Goal: Information Seeking & Learning: Learn about a topic

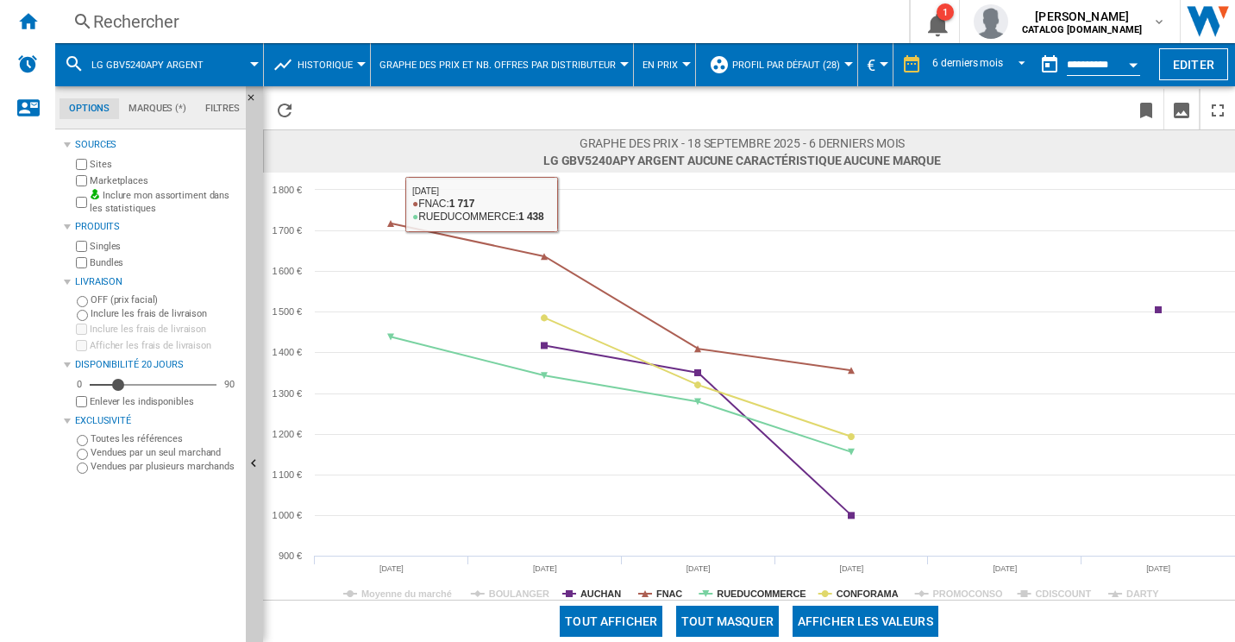
click at [336, 24] on div "Rechercher" at bounding box center [478, 21] width 771 height 24
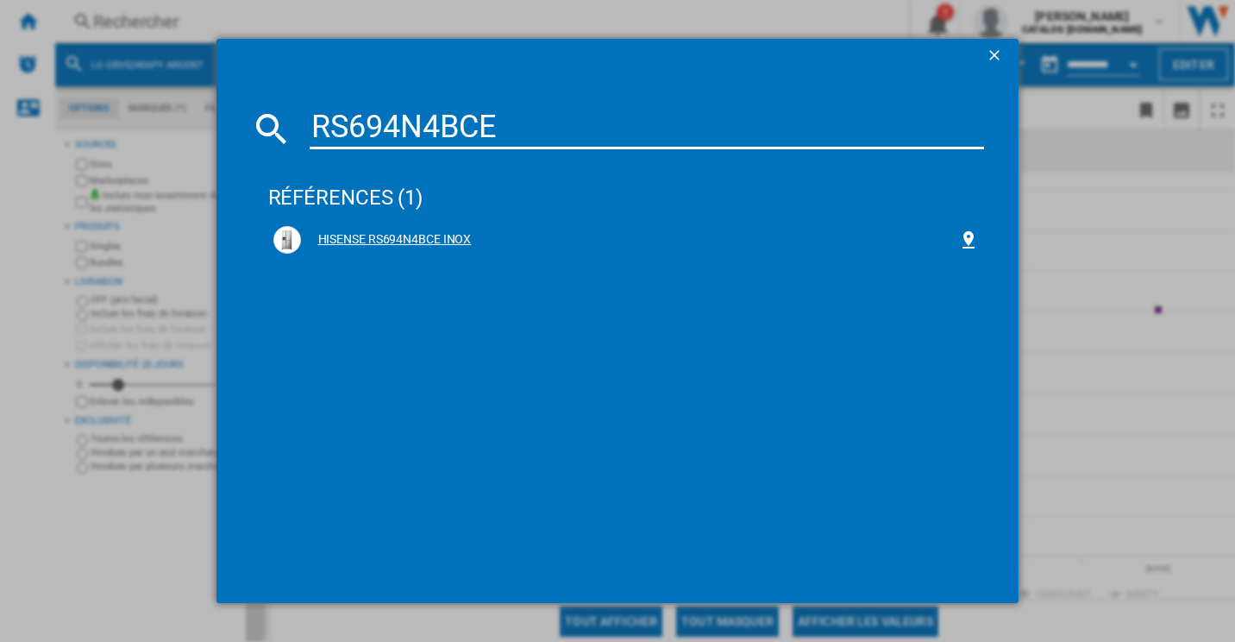
type input "RS694N4BCE"
click at [445, 233] on div "HISENSE RS694N4BCE INOX" at bounding box center [630, 239] width 658 height 17
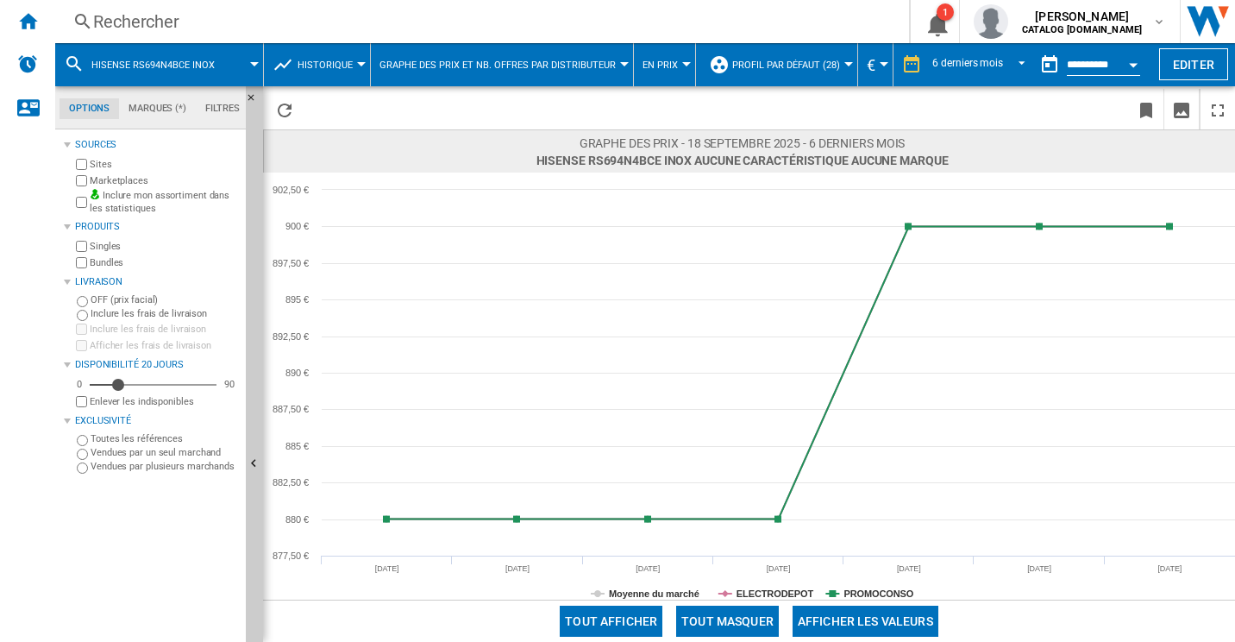
click at [248, 10] on div "Rechercher" at bounding box center [478, 21] width 771 height 24
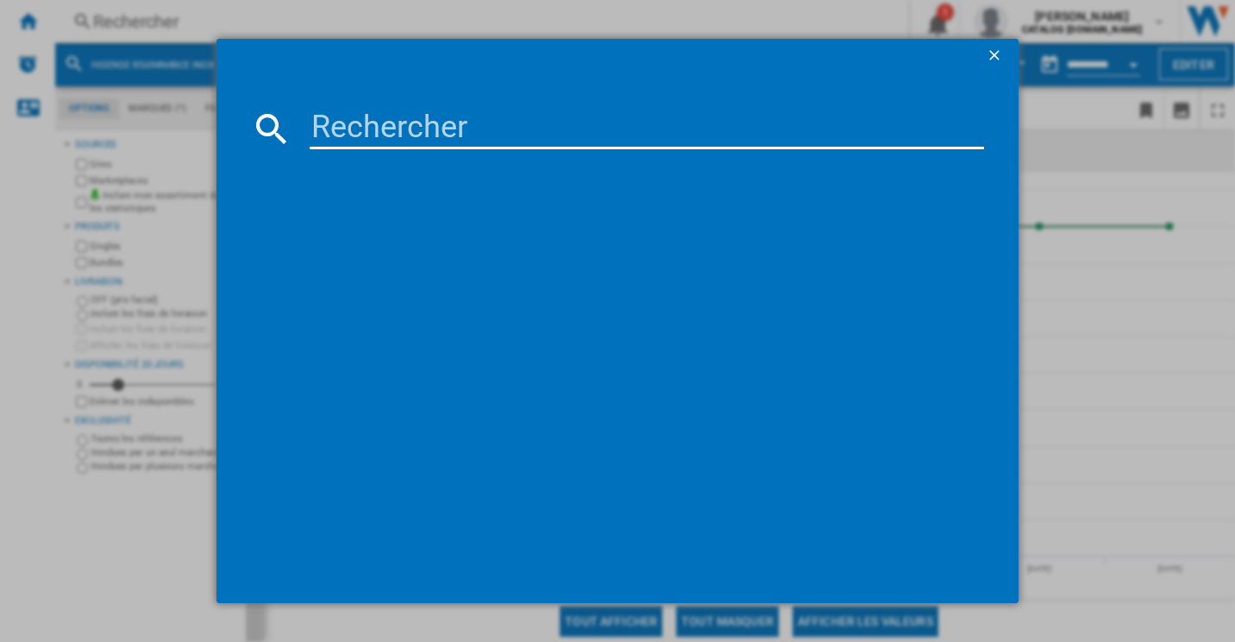
click at [475, 141] on input at bounding box center [648, 128] width 676 height 41
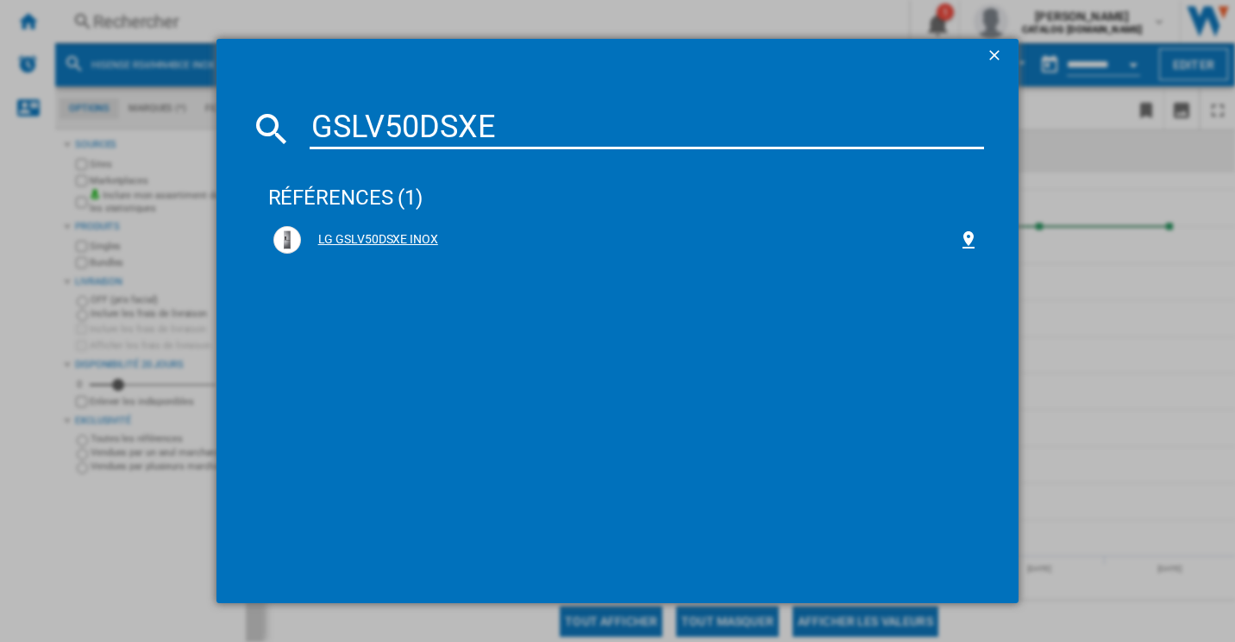
type input "GSLV50DSXE"
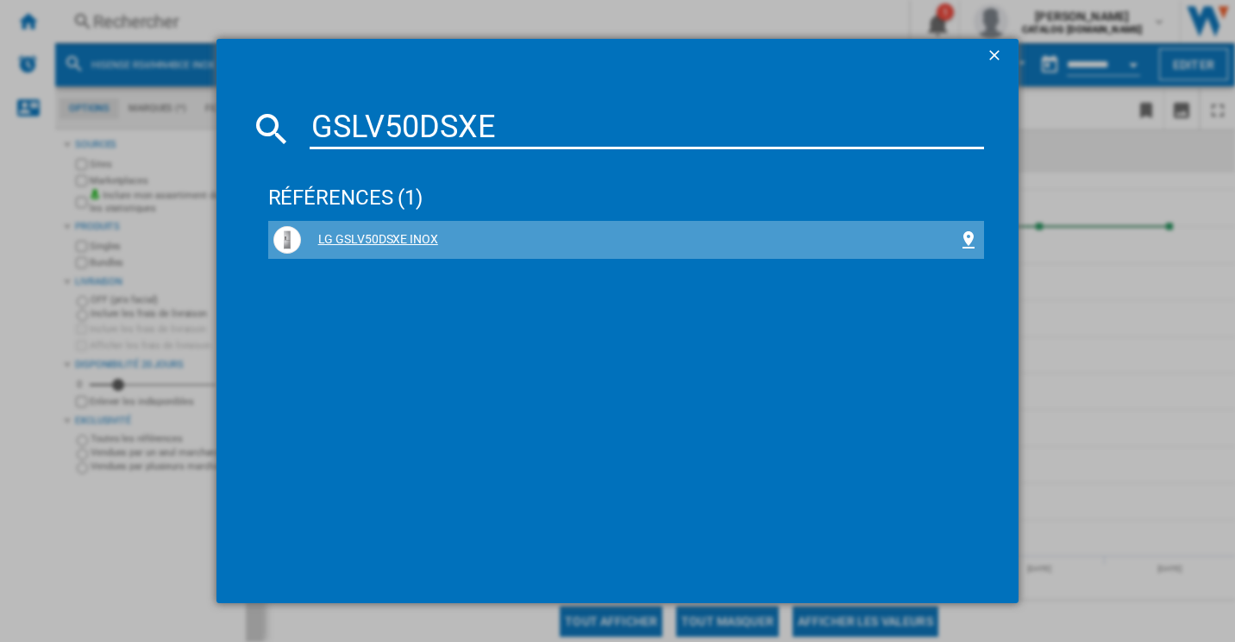
click at [388, 238] on div "LG GSLV50DSXE INOX" at bounding box center [630, 239] width 658 height 17
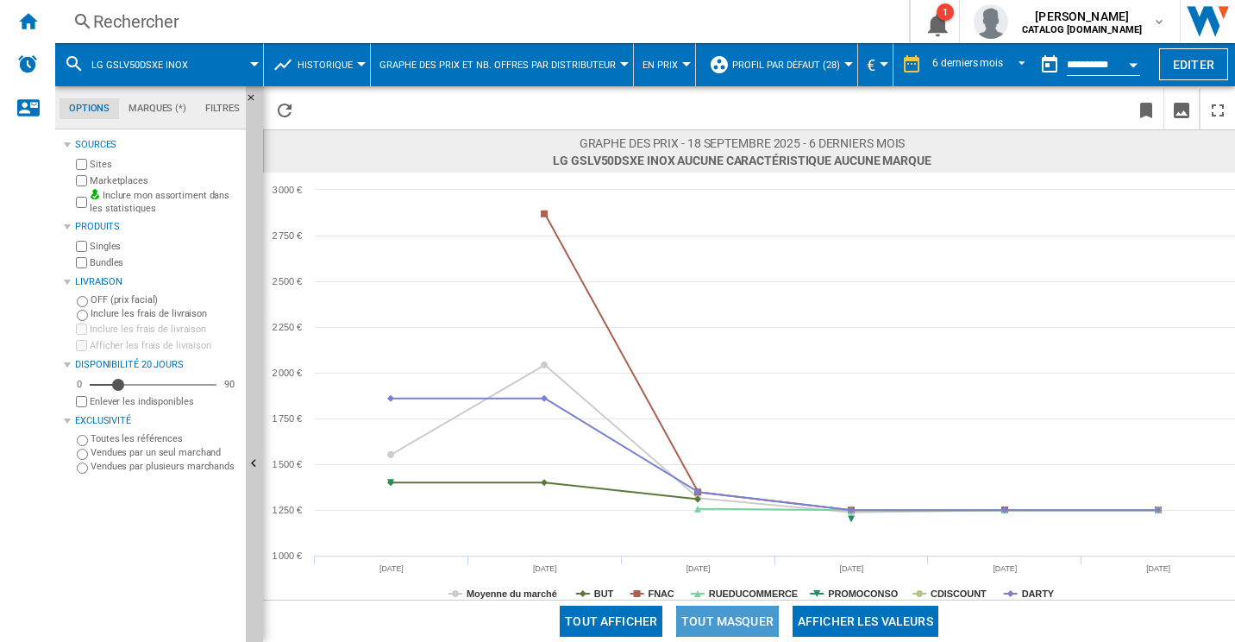
click at [738, 621] on button "Tout masquer" at bounding box center [727, 621] width 103 height 31
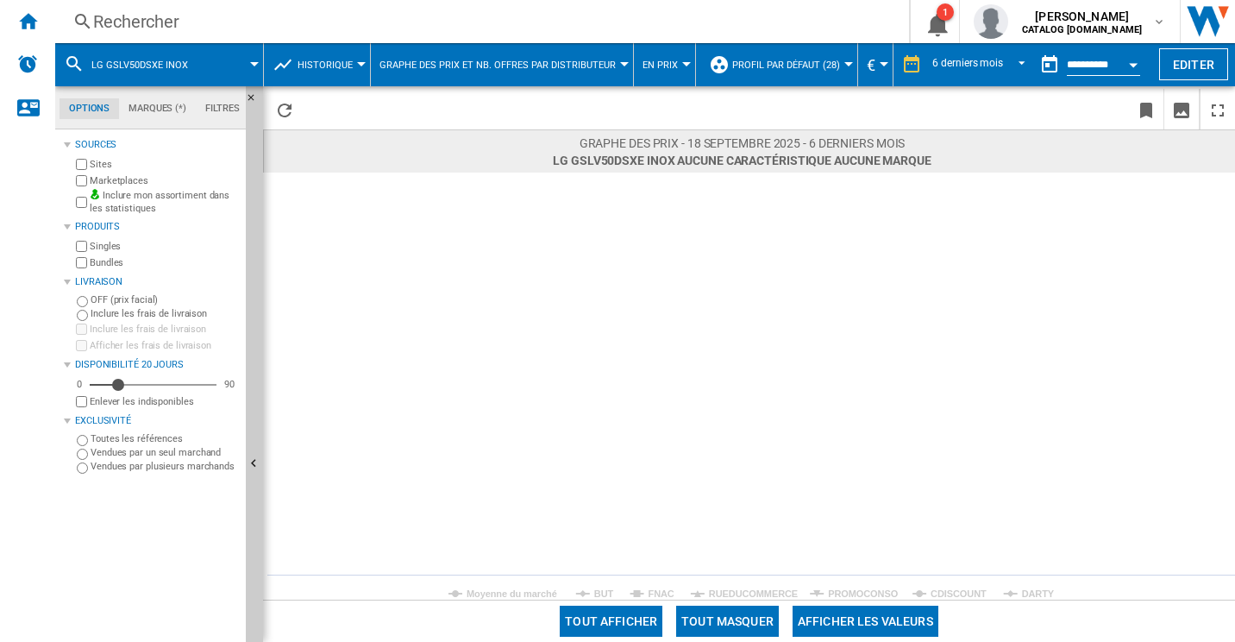
click at [607, 588] on tspan "BUT" at bounding box center [604, 593] width 20 height 10
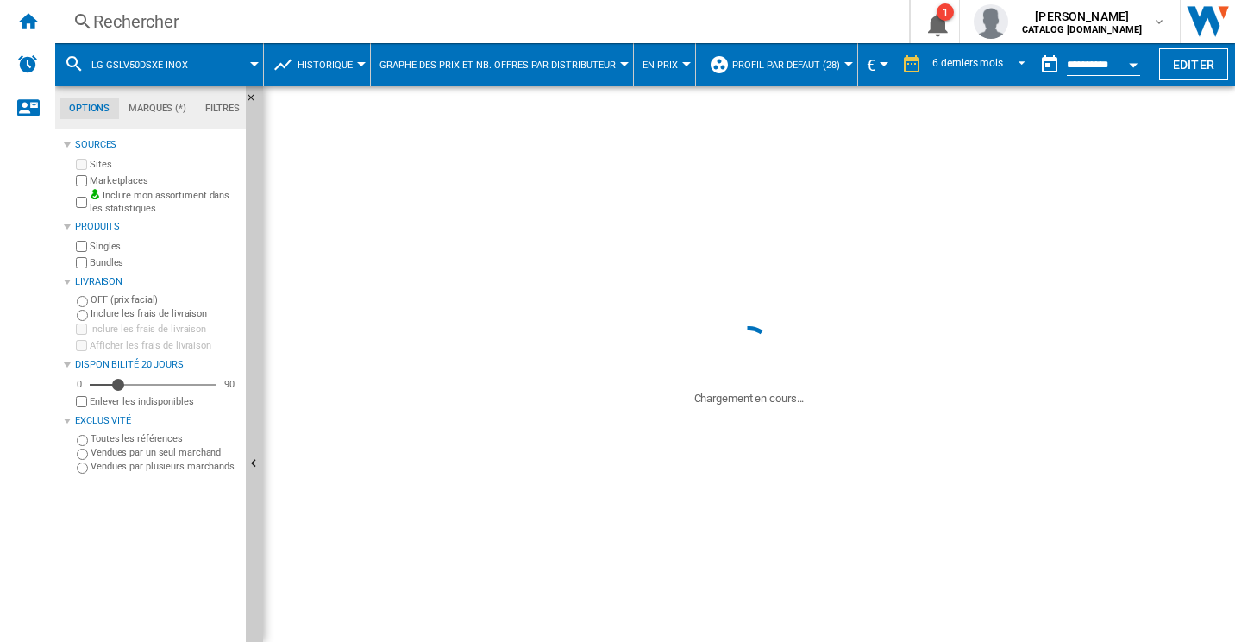
click at [277, 113] on span at bounding box center [749, 204] width 972 height 236
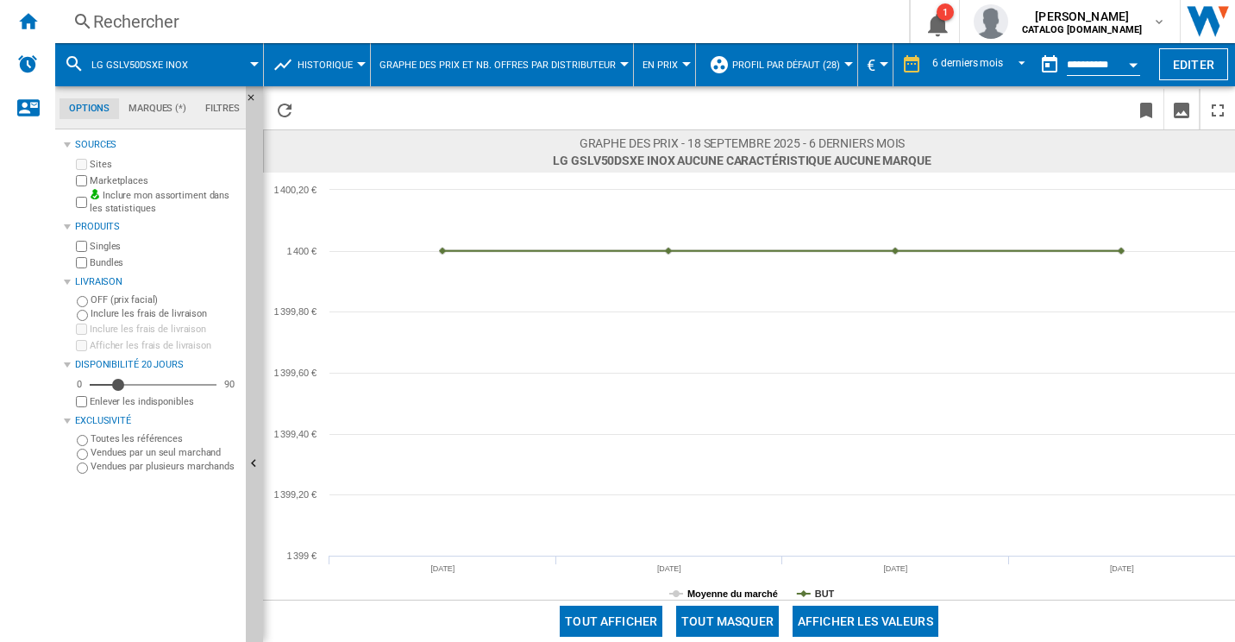
click at [716, 589] on tspan "Moyenne du marché" at bounding box center [733, 593] width 91 height 10
click at [325, 31] on div "Rechercher" at bounding box center [478, 21] width 771 height 24
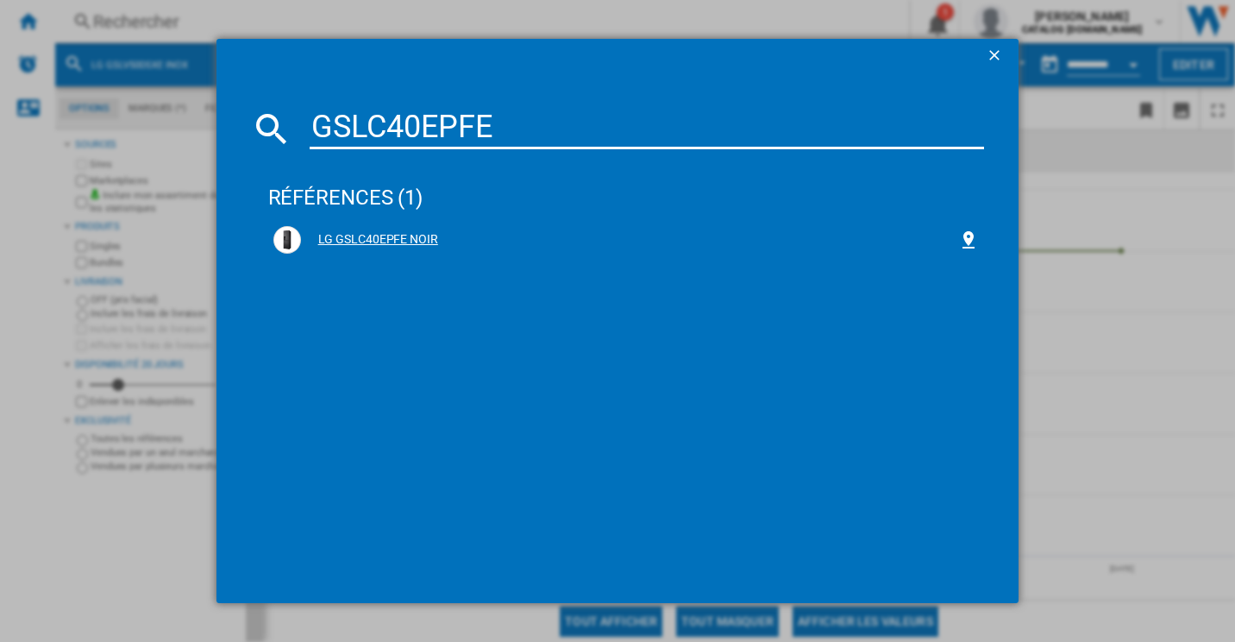
type input "GSLC40EPFE"
click at [408, 233] on div "LG GSLC40EPFE NOIR" at bounding box center [630, 239] width 658 height 17
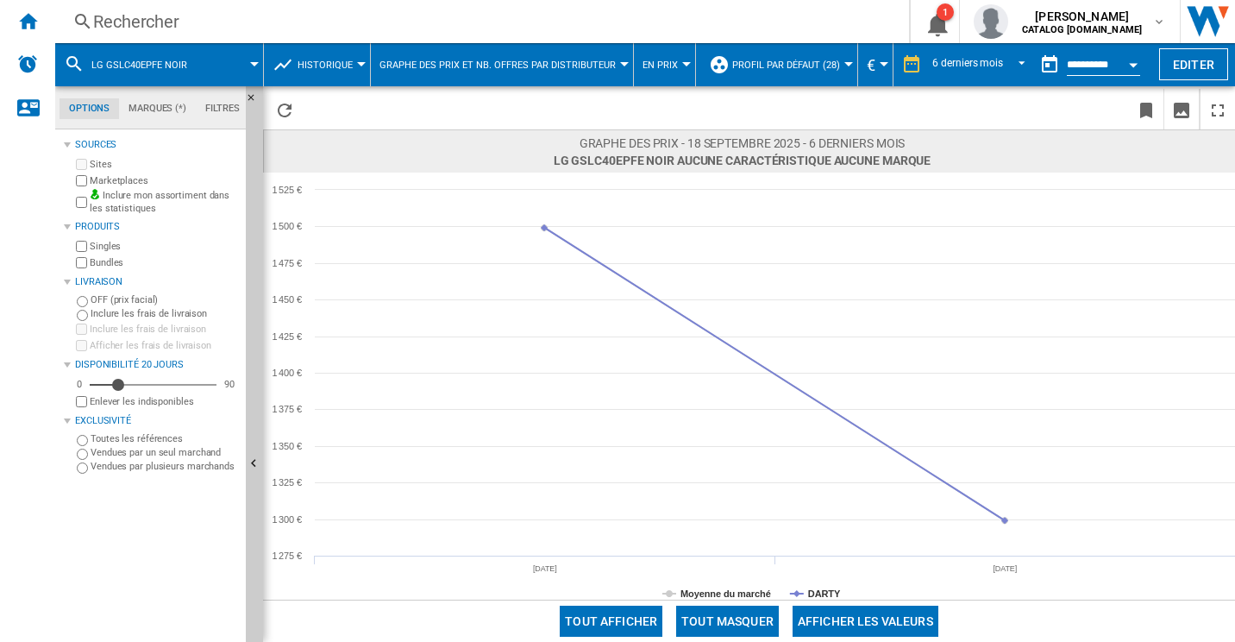
click at [211, 28] on div "Rechercher" at bounding box center [478, 21] width 771 height 24
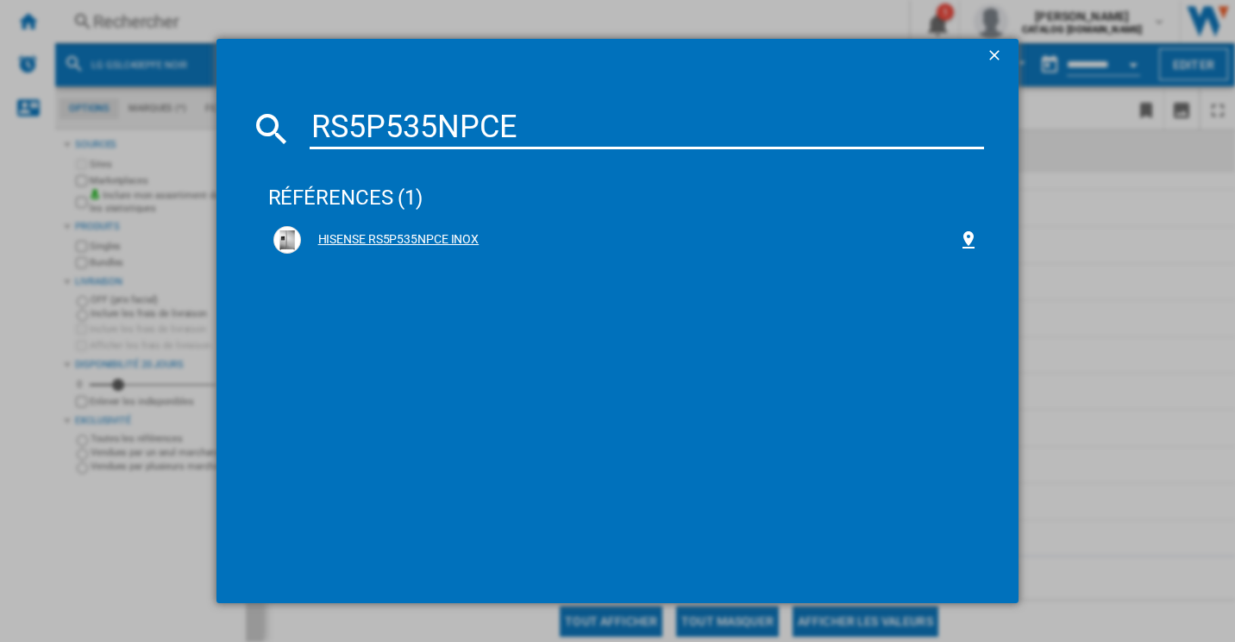
type input "RS5P535NPCE"
click at [440, 245] on div "HISENSE RS5P535NPCE INOX" at bounding box center [630, 239] width 658 height 17
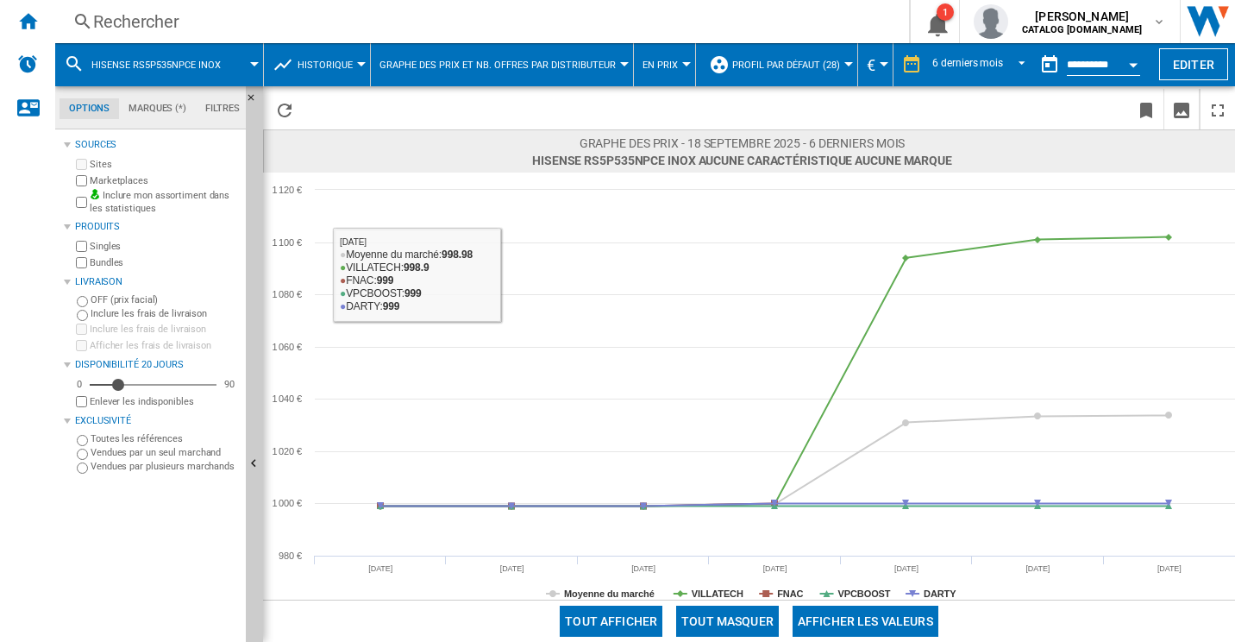
click at [293, 22] on div "Rechercher" at bounding box center [478, 21] width 771 height 24
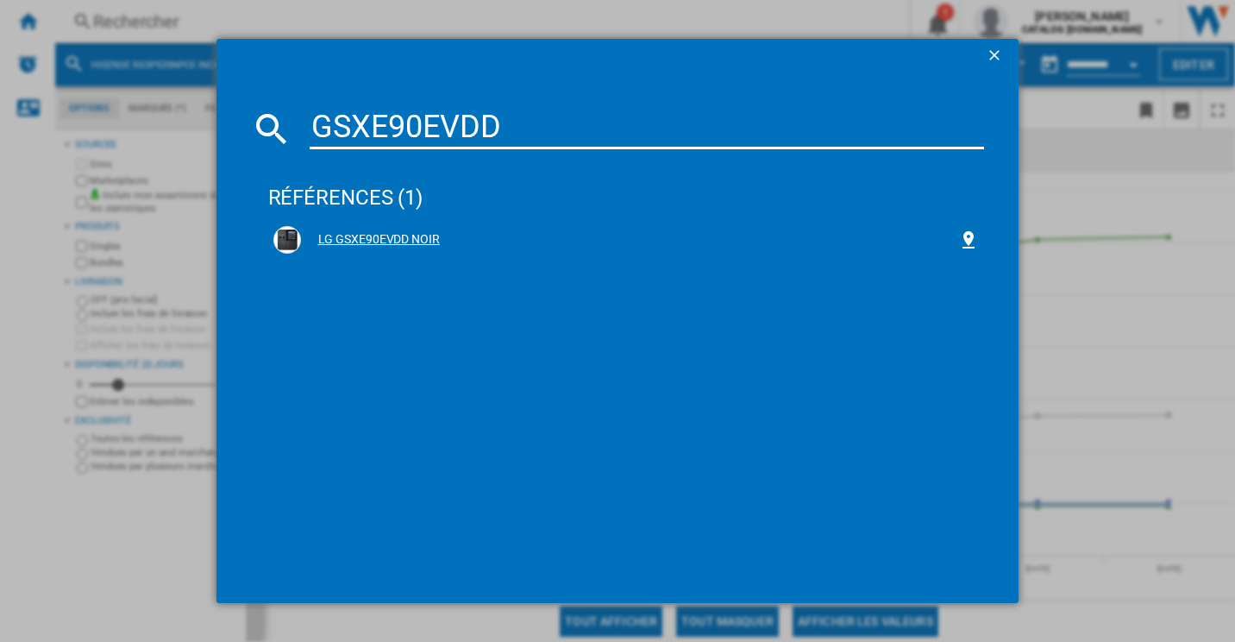
type input "GSXE90EVDD"
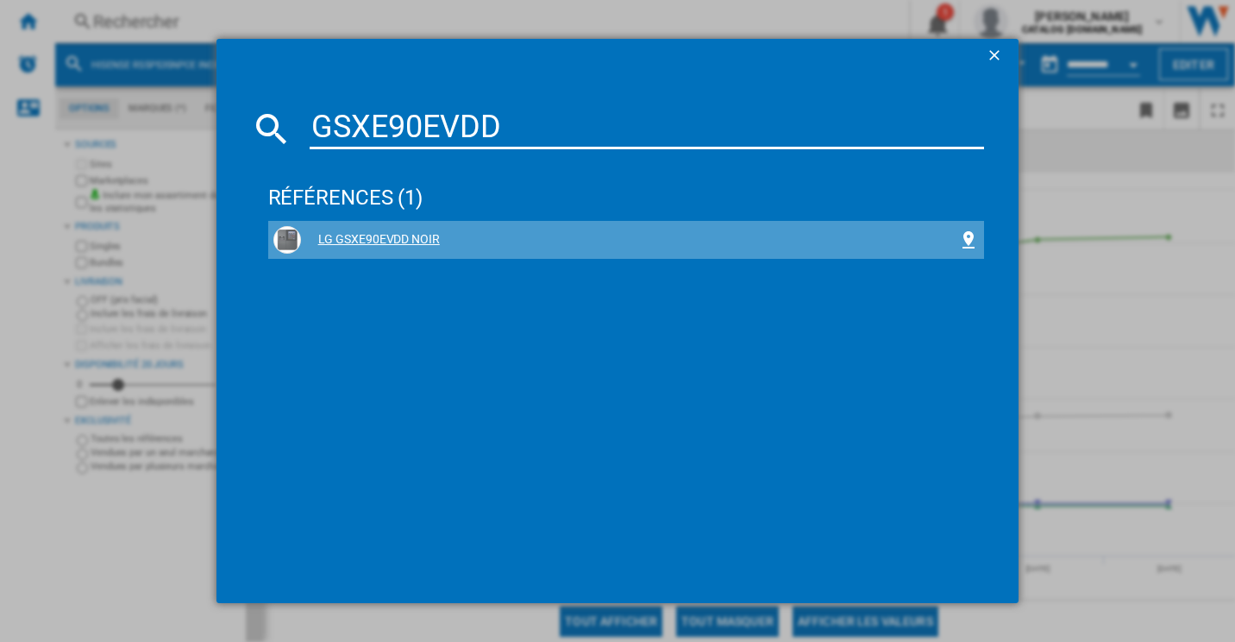
click at [417, 231] on div "LG GSXE90EVDD NOIR" at bounding box center [630, 239] width 658 height 17
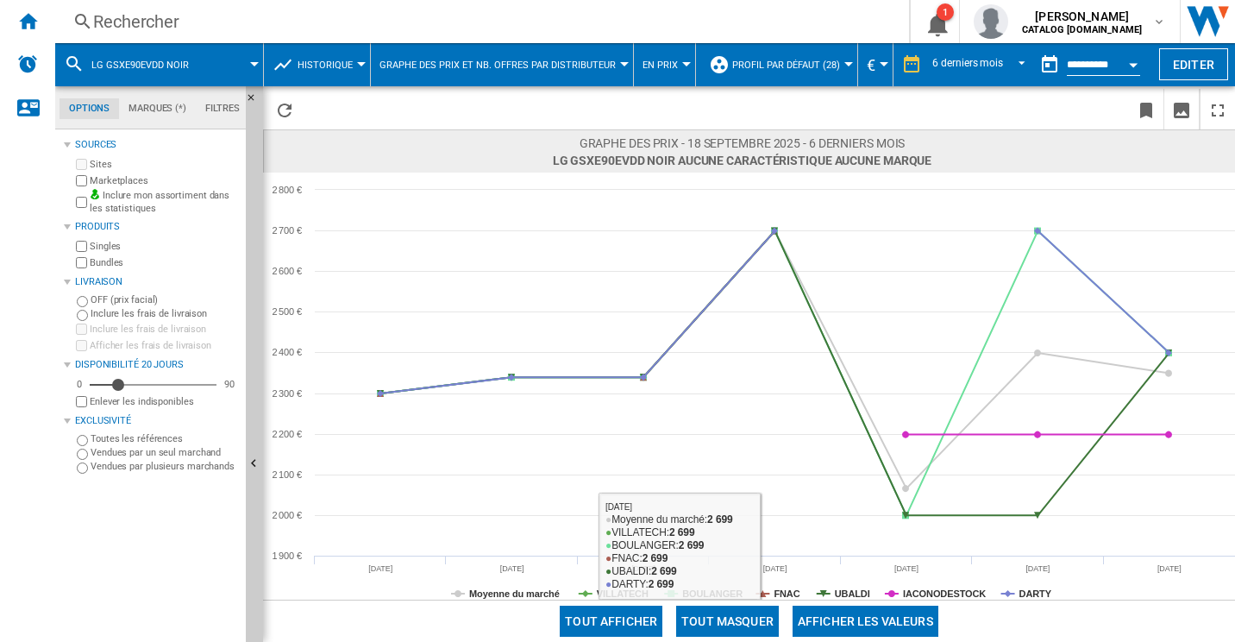
click at [734, 603] on div "Tout afficher Tout masquer Afficher les valeurs" at bounding box center [749, 621] width 972 height 42
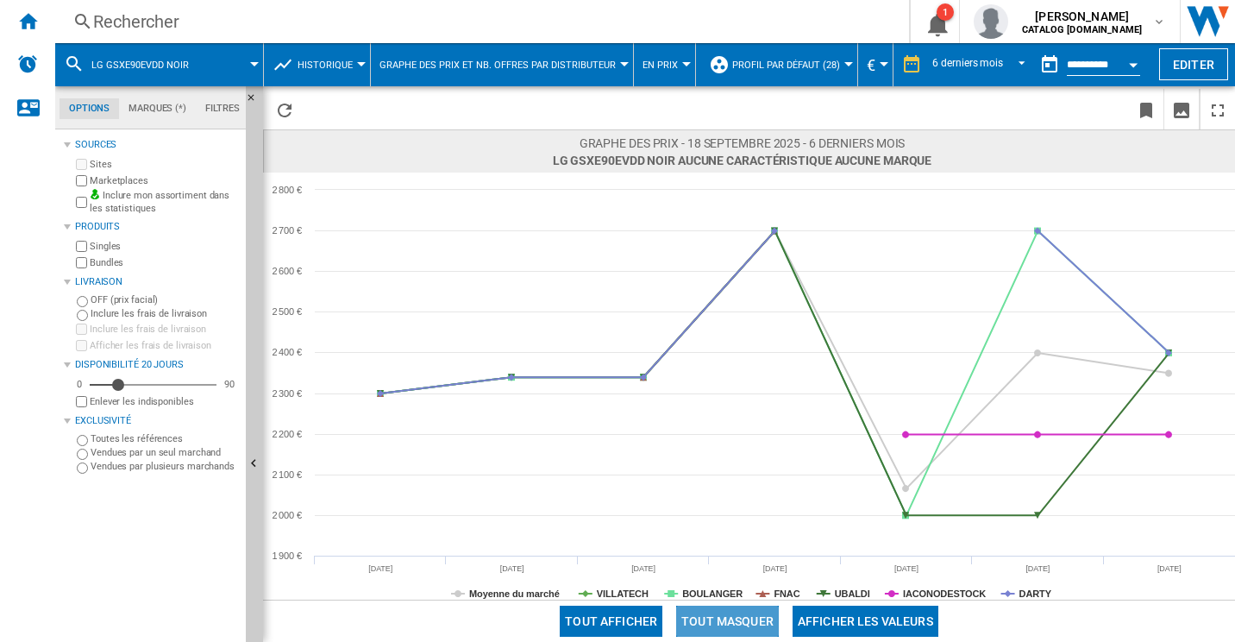
click at [751, 613] on button "Tout masquer" at bounding box center [727, 621] width 103 height 31
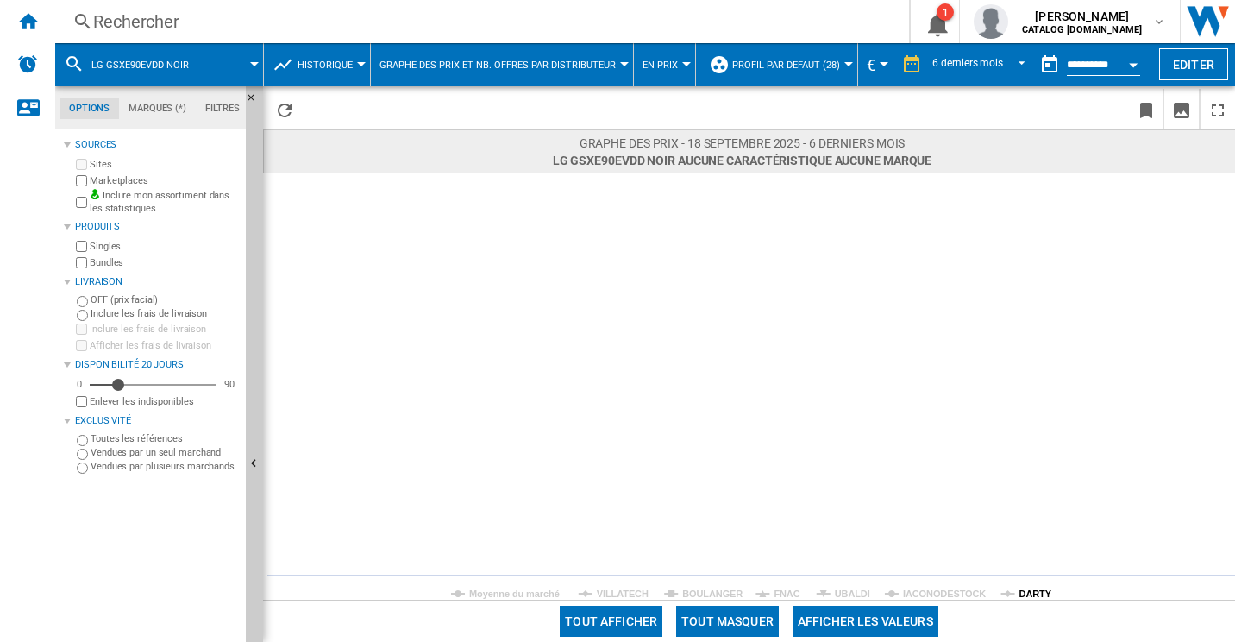
click at [1021, 594] on tspan "DARTY" at bounding box center [1036, 593] width 33 height 10
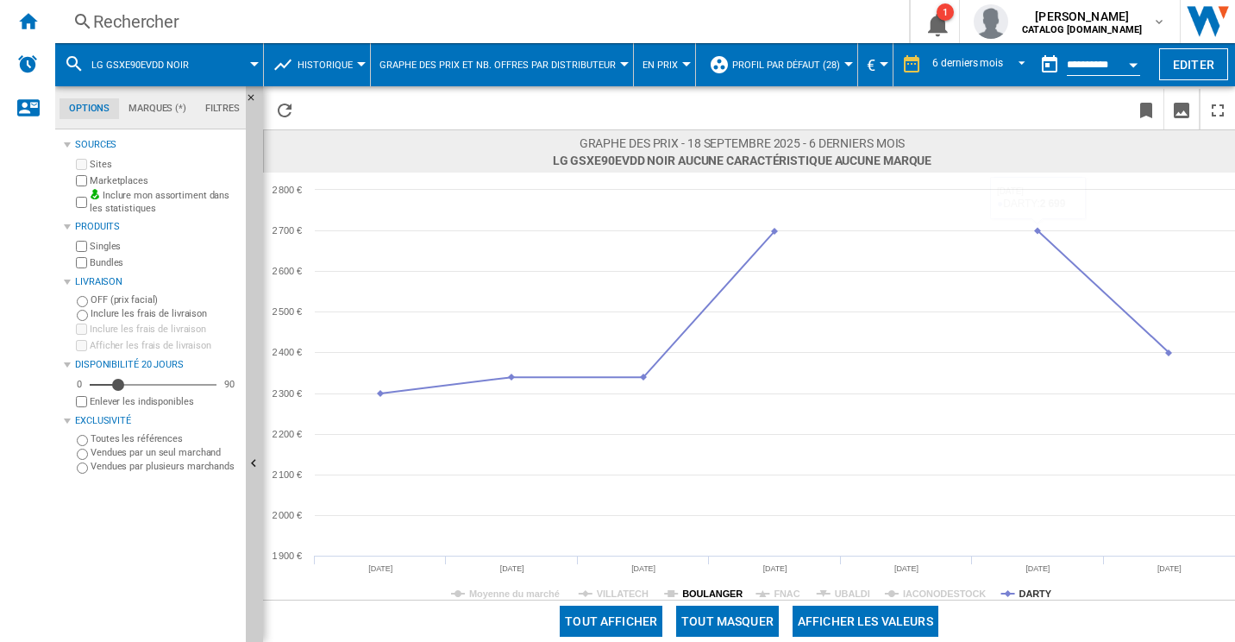
click at [686, 589] on tspan "BOULANGER" at bounding box center [712, 593] width 60 height 10
click at [179, 16] on div "Rechercher" at bounding box center [478, 21] width 771 height 24
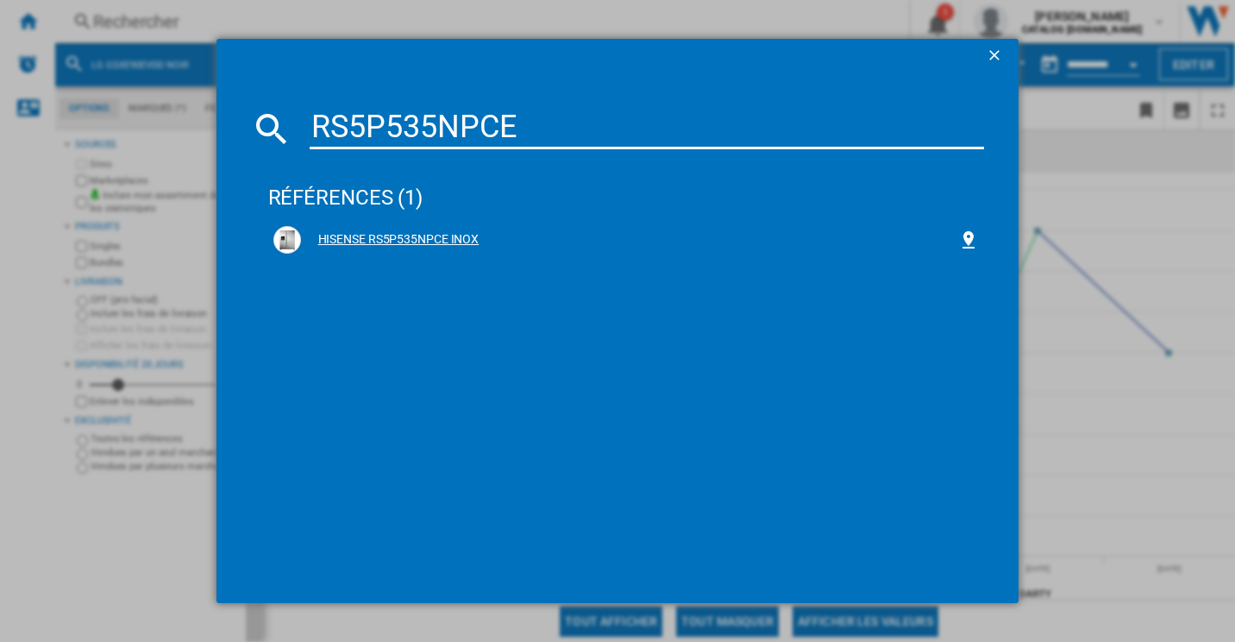
type input "RS5P535NPCE"
click at [377, 235] on div "HISENSE RS5P535NPCE INOX" at bounding box center [630, 239] width 658 height 17
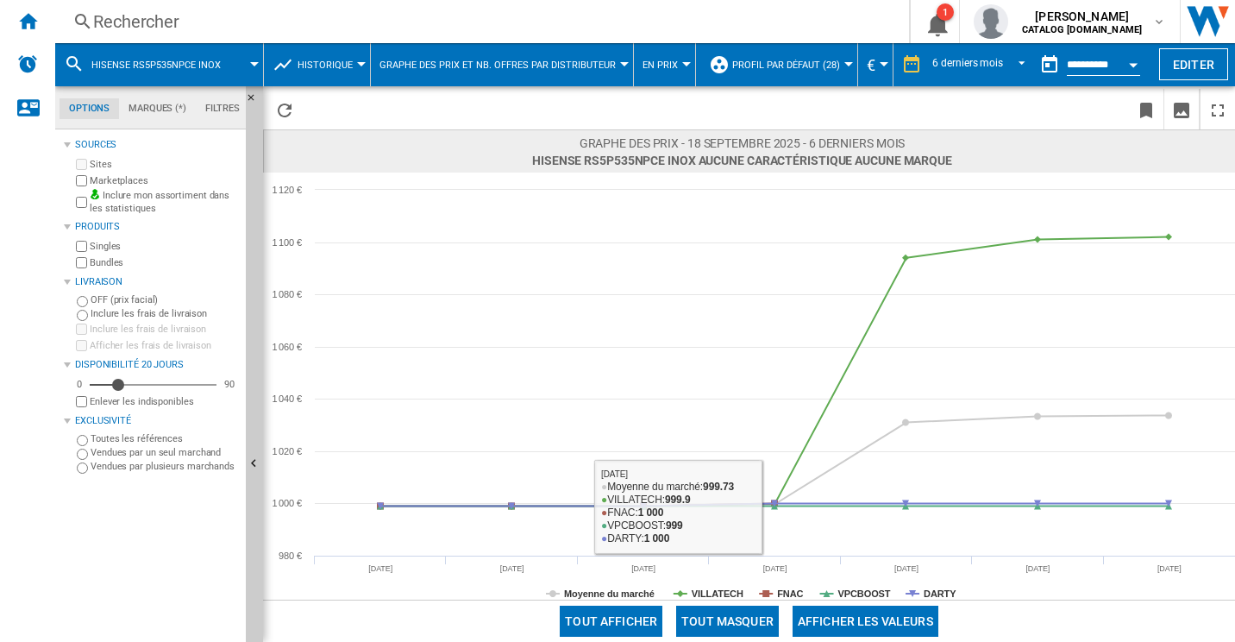
click at [750, 609] on button "Tout masquer" at bounding box center [727, 621] width 103 height 31
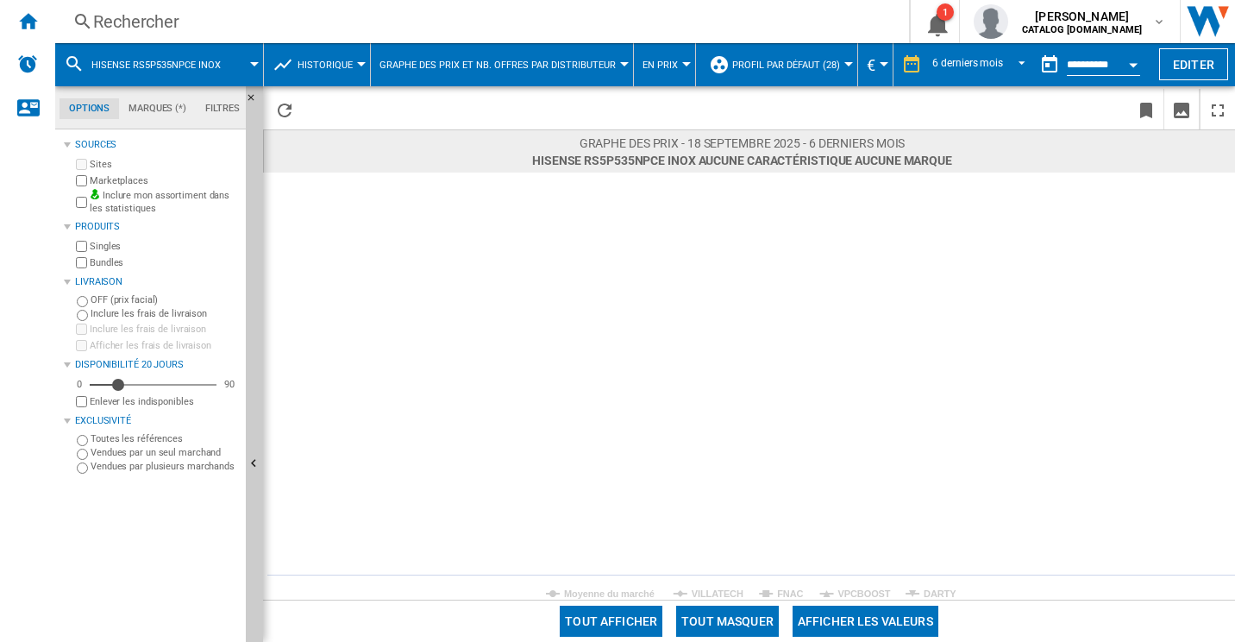
click at [930, 594] on tspan "DARTY" at bounding box center [940, 593] width 33 height 10
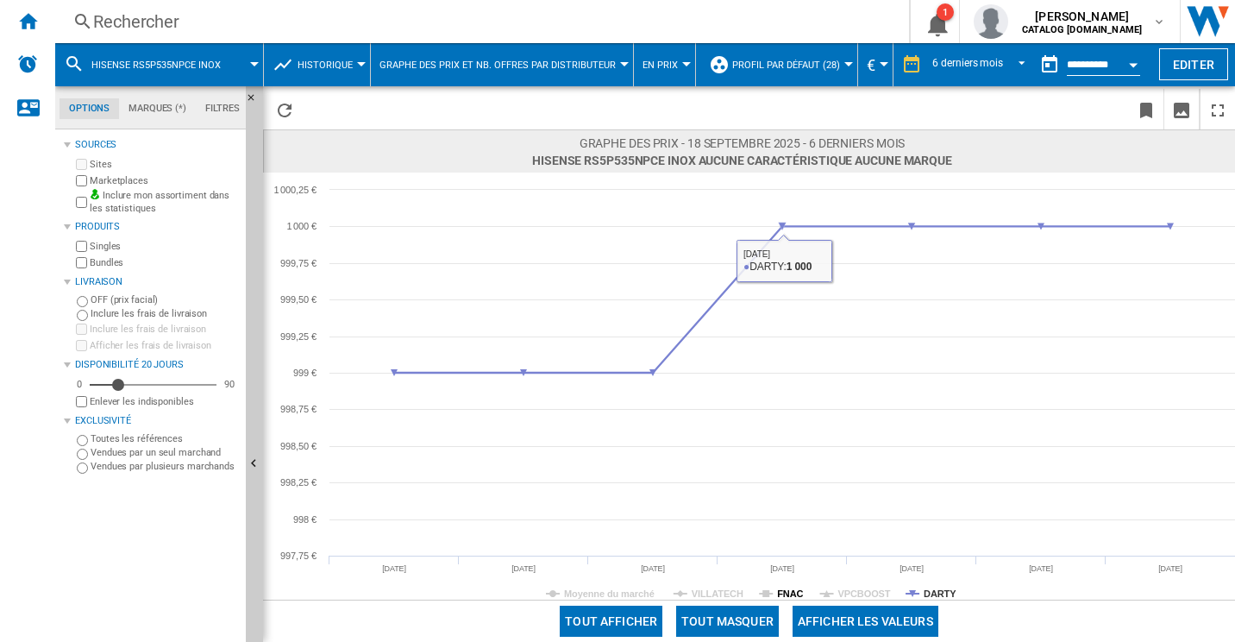
click at [797, 591] on tspan "FNAC" at bounding box center [790, 593] width 26 height 10
click at [855, 591] on tspan "VPCBOOST" at bounding box center [865, 593] width 53 height 10
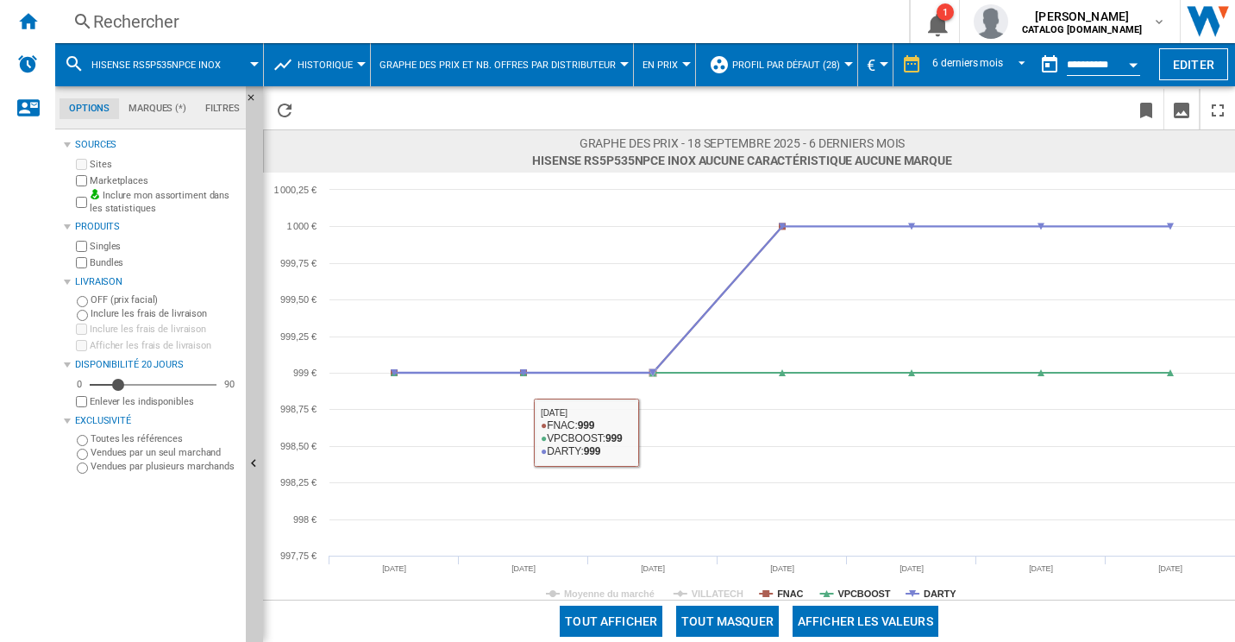
click at [711, 593] on tspan "VILLATECH" at bounding box center [718, 593] width 52 height 10
